Goal: Task Accomplishment & Management: Use online tool/utility

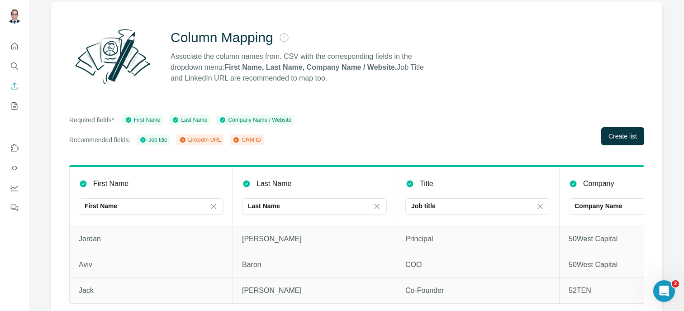
scroll to position [69, 0]
click at [609, 135] on span "Create list" at bounding box center [623, 135] width 29 height 9
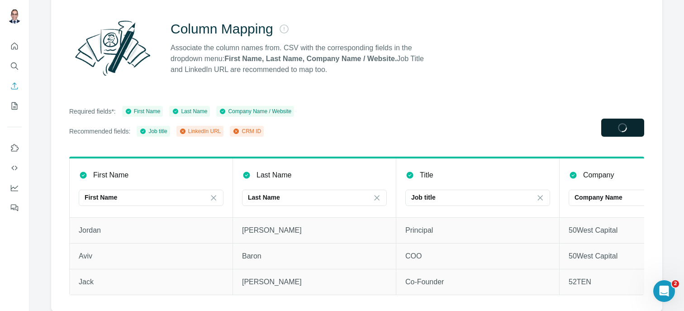
scroll to position [75, 0]
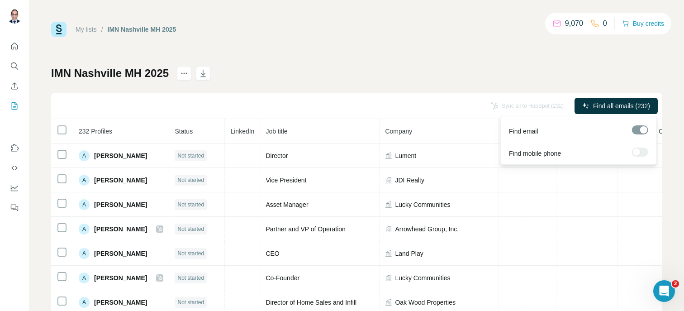
click at [642, 153] on div at bounding box center [640, 151] width 16 height 9
click at [634, 108] on span "Find all emails (232)" at bounding box center [621, 105] width 57 height 9
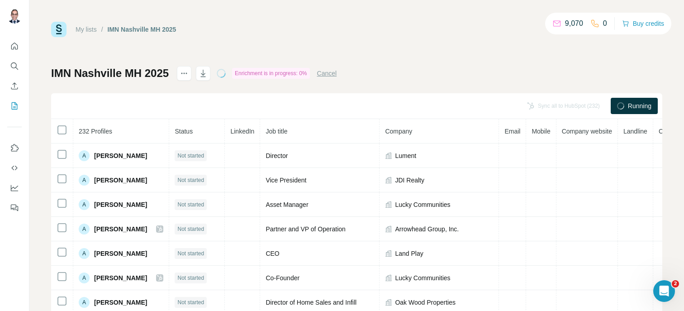
click at [634, 117] on div "Sync all to HubSpot (232) Running" at bounding box center [356, 106] width 611 height 26
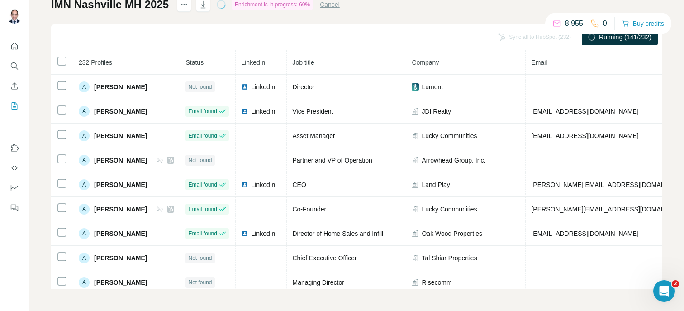
click at [603, 25] on p "0" at bounding box center [605, 23] width 4 height 11
click at [593, 23] on icon at bounding box center [594, 23] width 9 height 9
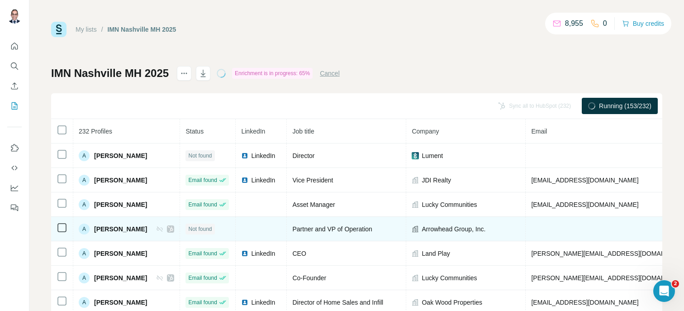
click at [496, 225] on div "Arrowhead Group, Inc." at bounding box center [466, 228] width 108 height 9
drag, startPoint x: 493, startPoint y: 227, endPoint x: 135, endPoint y: 225, distance: 357.9
click at [135, 225] on tr "A [PERSON_NAME] Not found Partner and VP of Operation Arrowhead Group, Inc. Not…" at bounding box center [512, 229] width 923 height 24
click at [487, 232] on div "Arrowhead Group, Inc." at bounding box center [466, 228] width 108 height 9
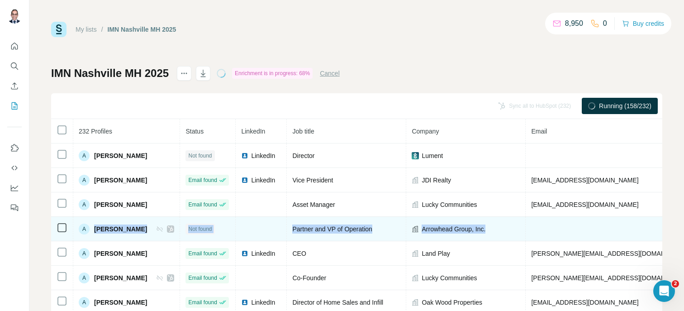
drag, startPoint x: 494, startPoint y: 231, endPoint x: 92, endPoint y: 227, distance: 401.3
click at [92, 227] on tr "A [PERSON_NAME] Not found Partner and VP of Operation Arrowhead Group, Inc. Not…" at bounding box center [512, 229] width 923 height 24
copy tr "[PERSON_NAME] Not found Partner and VP of Operation Arrowhead Group, Inc."
click at [491, 225] on div "Arrowhead Group, Inc." at bounding box center [466, 228] width 108 height 9
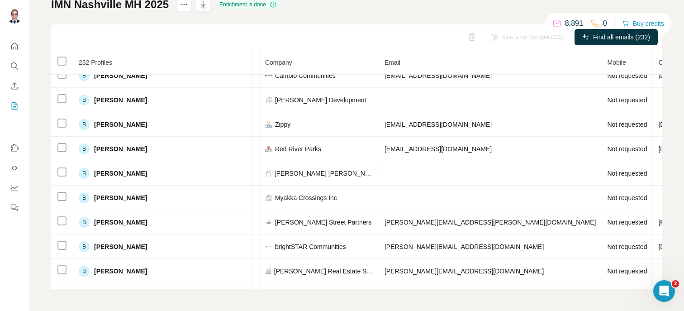
scroll to position [0, 219]
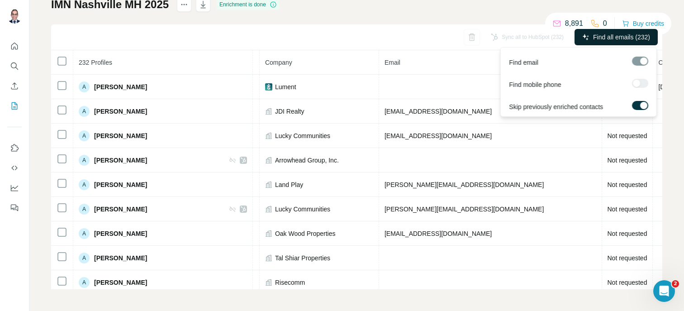
click at [613, 37] on span "Find all emails (232)" at bounding box center [621, 37] width 57 height 9
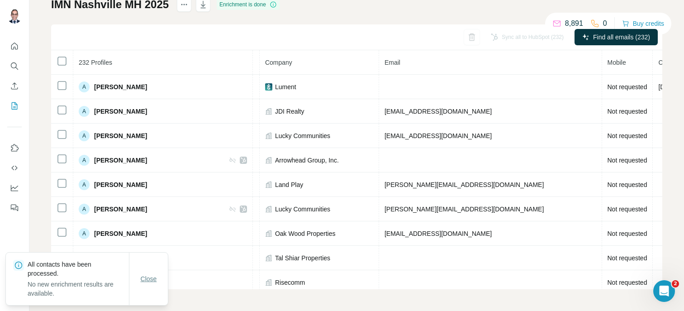
click at [152, 277] on span "Close" at bounding box center [149, 278] width 16 height 9
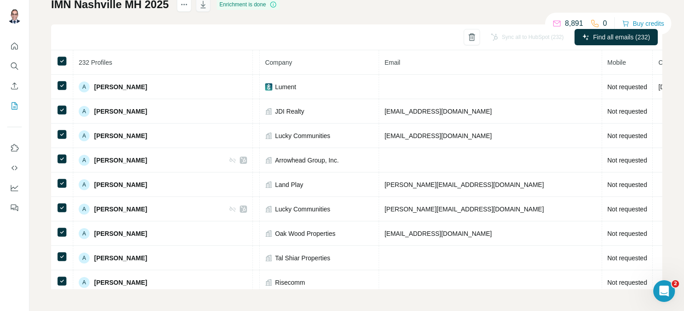
click at [206, 4] on icon "button" at bounding box center [203, 4] width 9 height 9
